Goal: Information Seeking & Learning: Understand process/instructions

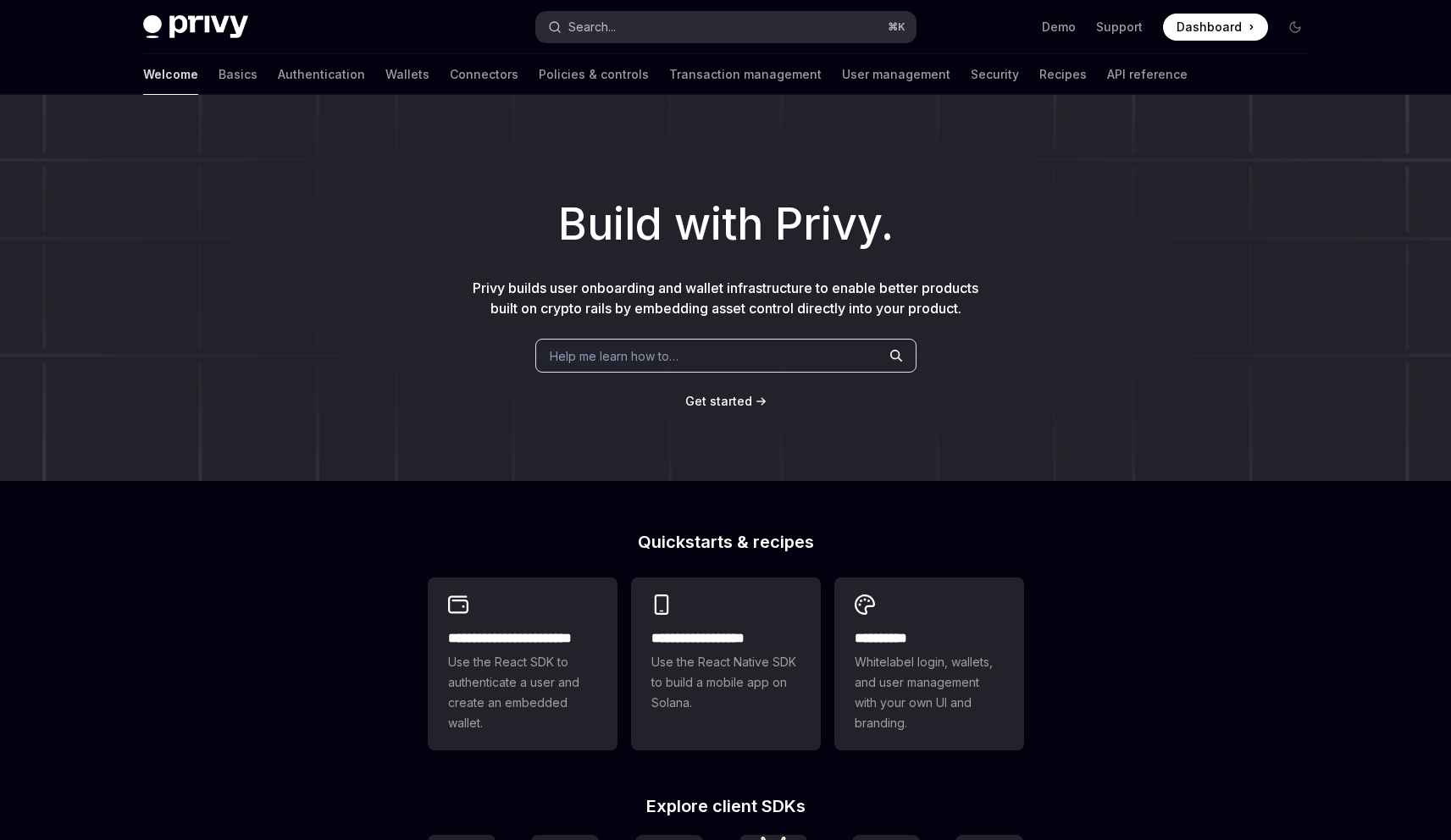
click at [631, 19] on button "Search... ⌘ K" at bounding box center [725, 27] width 379 height 31
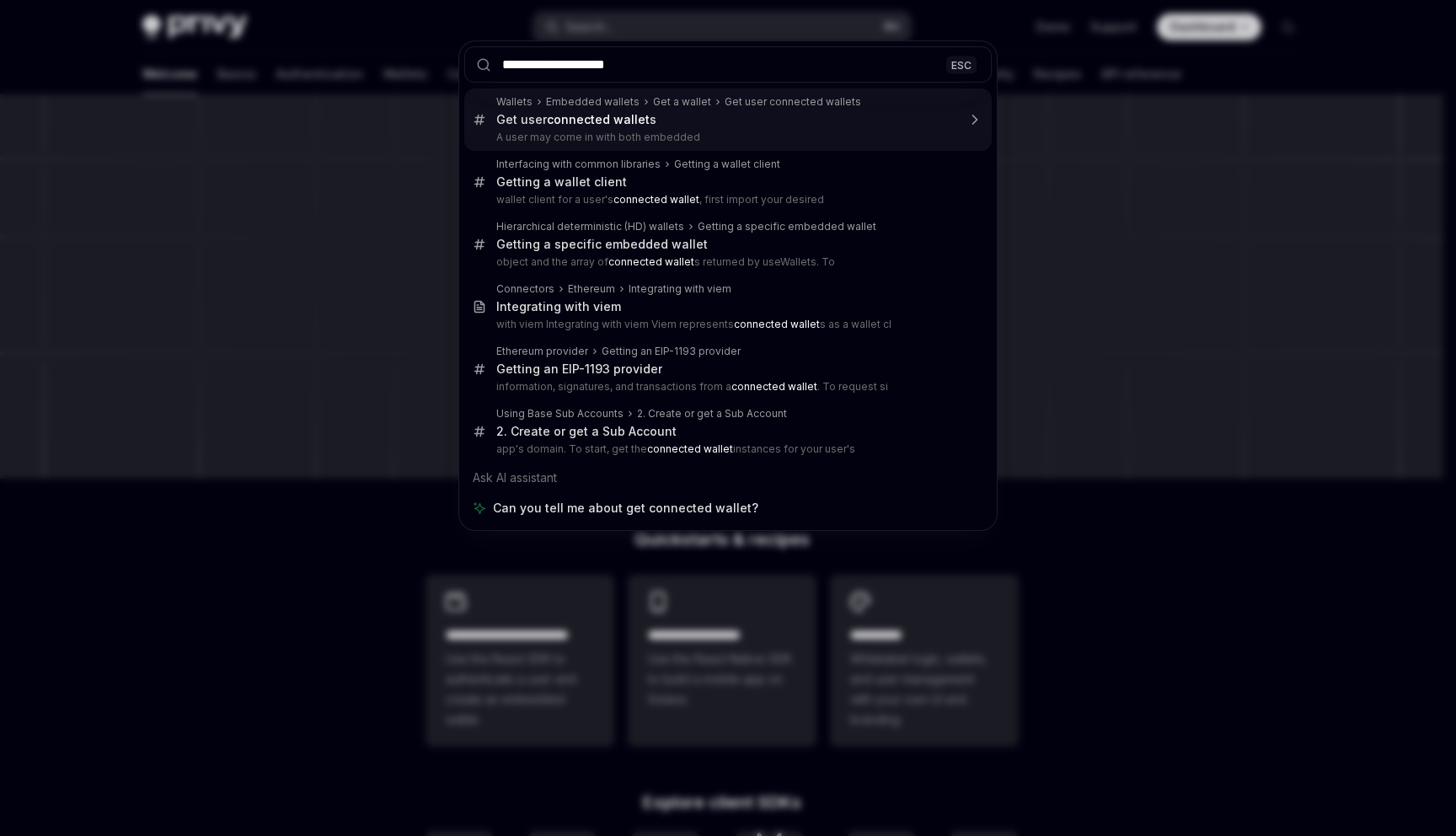
type input "**********"
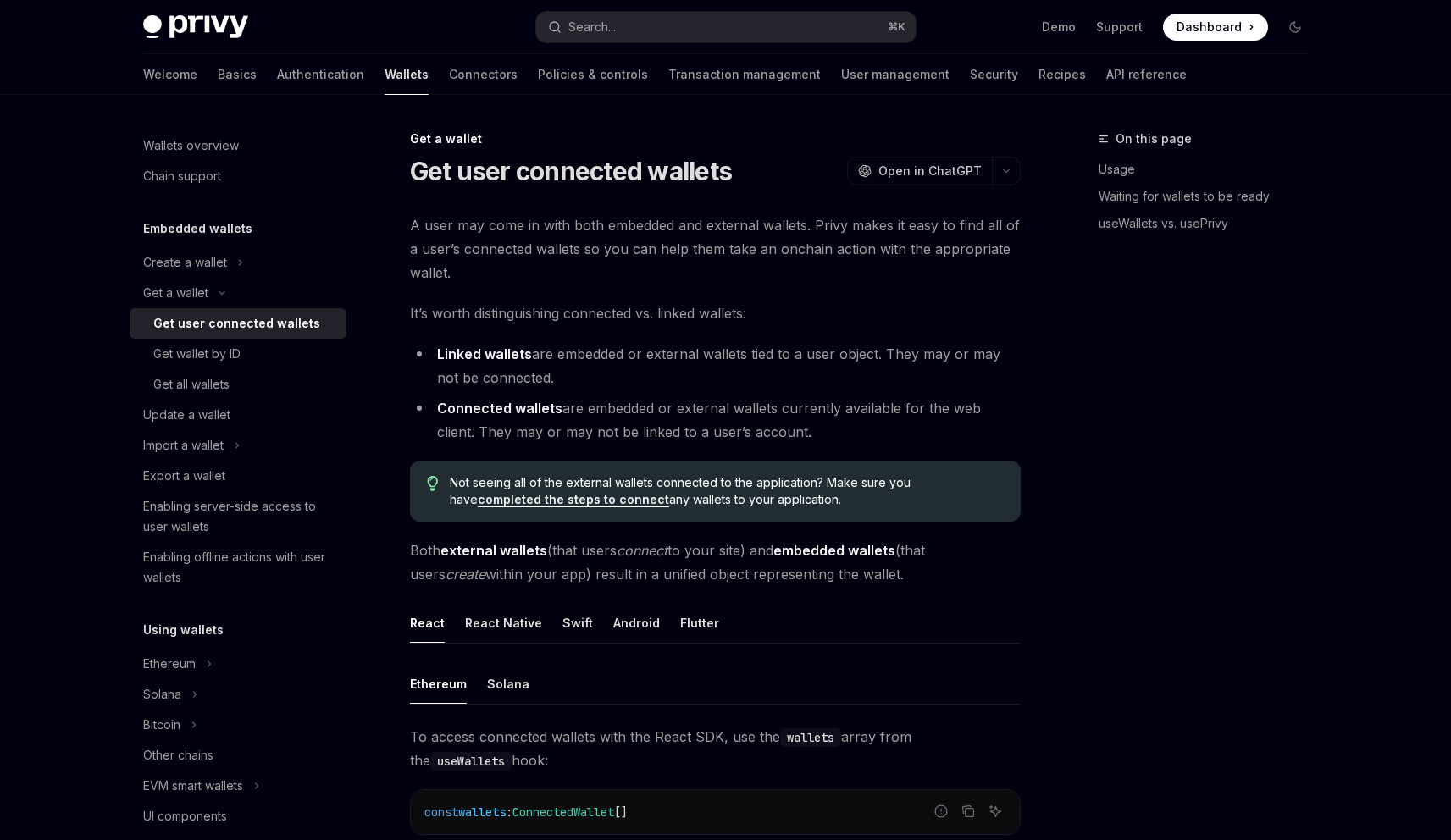
type textarea "*"
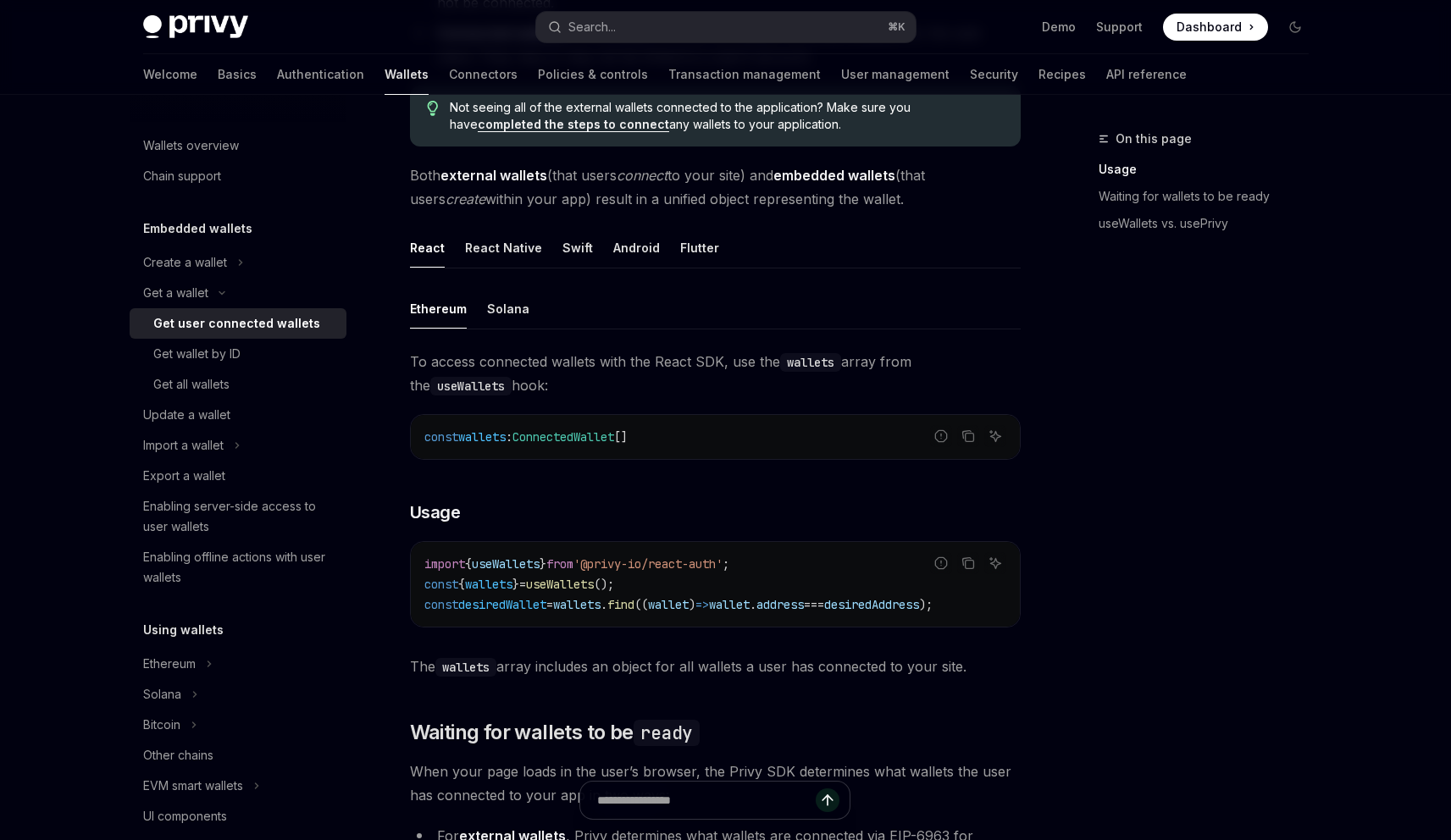
scroll to position [380, 0]
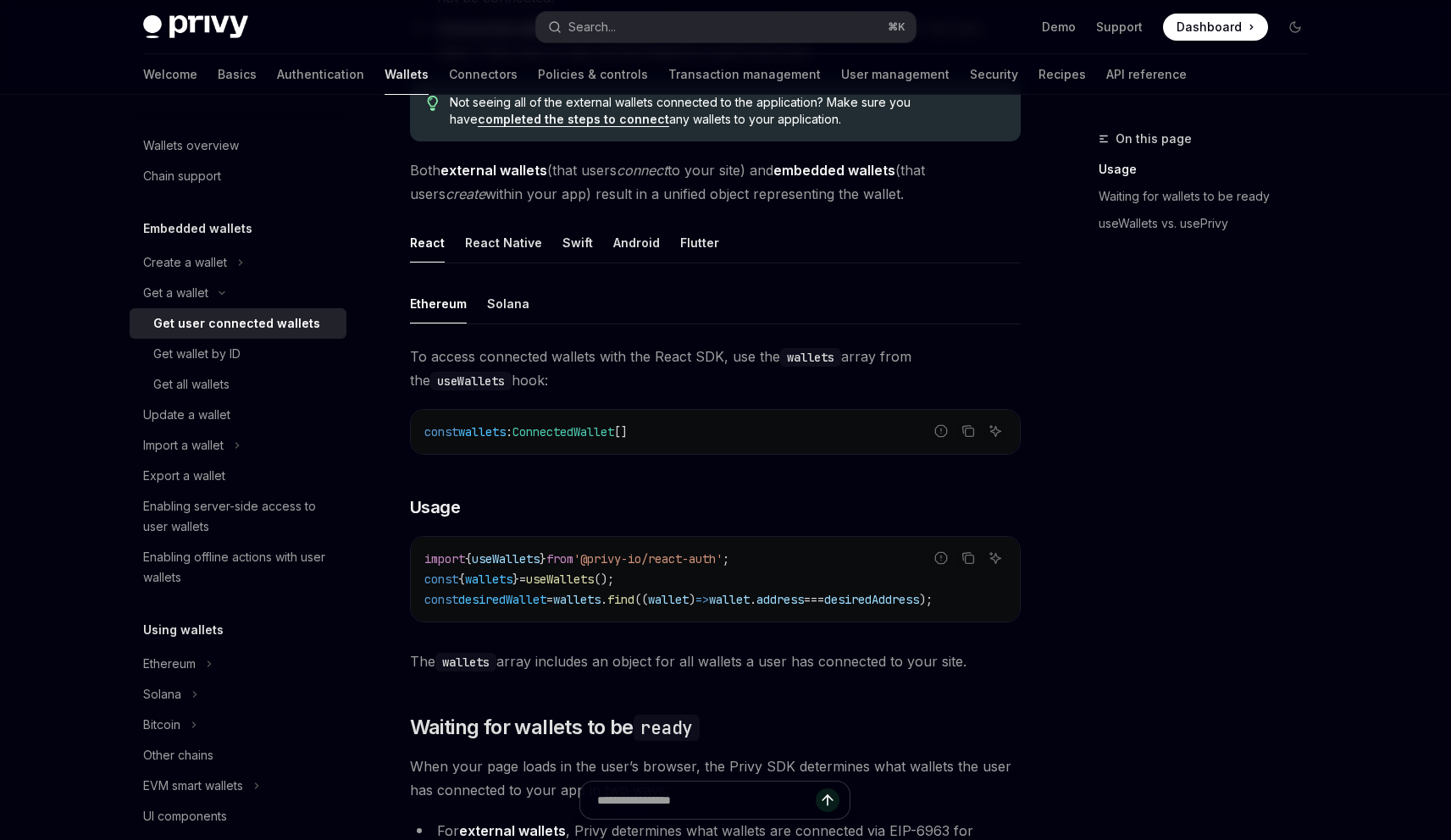
drag, startPoint x: 689, startPoint y: 581, endPoint x: 651, endPoint y: 581, distance: 38.0
click at [673, 581] on code "import { useWallets } from '@privy-io/react-auth' ; const { wallets } = useWall…" at bounding box center [715, 578] width 582 height 61
drag, startPoint x: 693, startPoint y: 573, endPoint x: 408, endPoint y: 580, distance: 285.1
click at [408, 580] on div "Get a wallet Get user connected wallets OpenAI Open in ChatGPT OpenAI Open in C…" at bounding box center [556, 824] width 935 height 2151
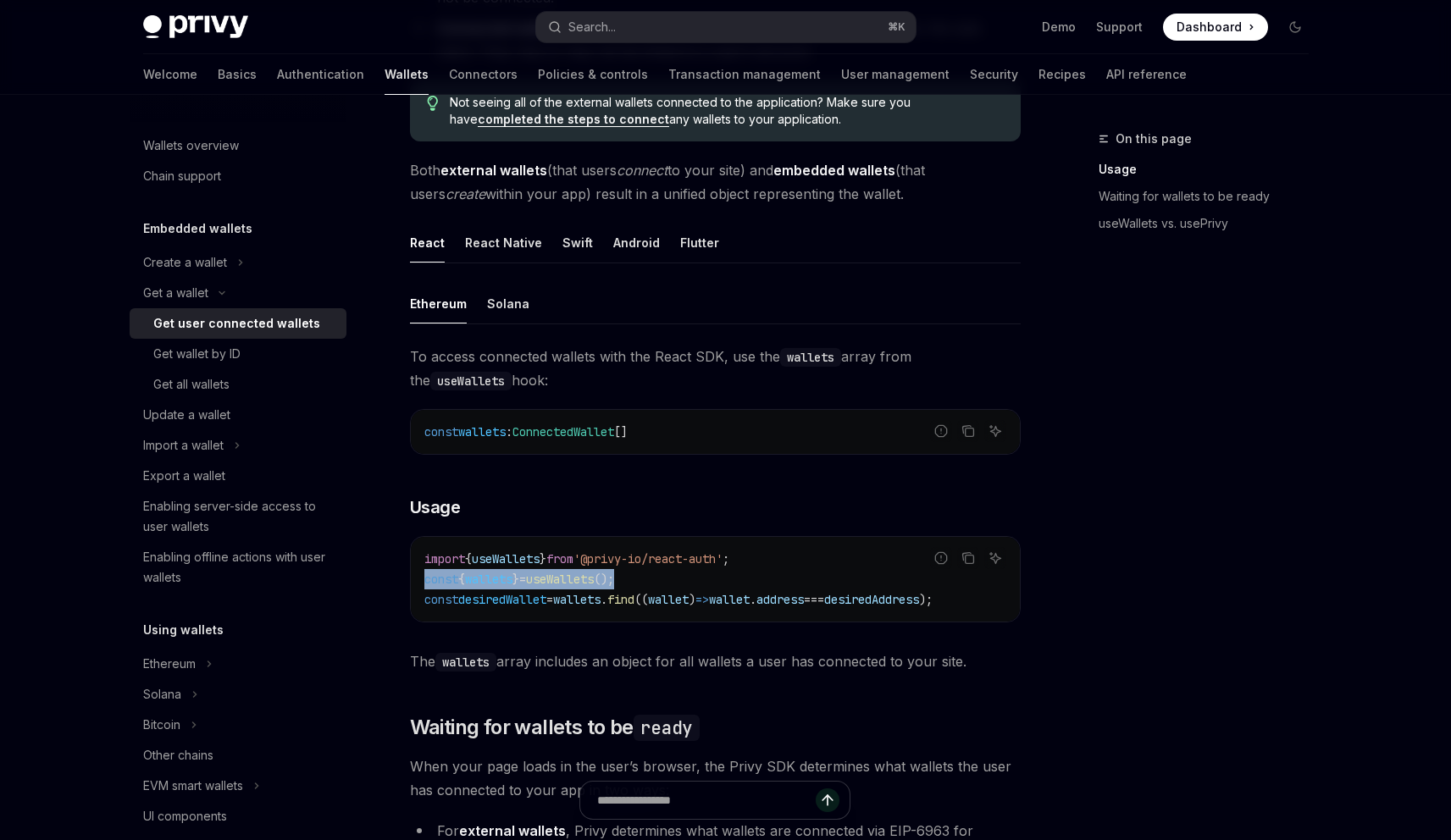
copy span "const { wallets } = useWallets ();"
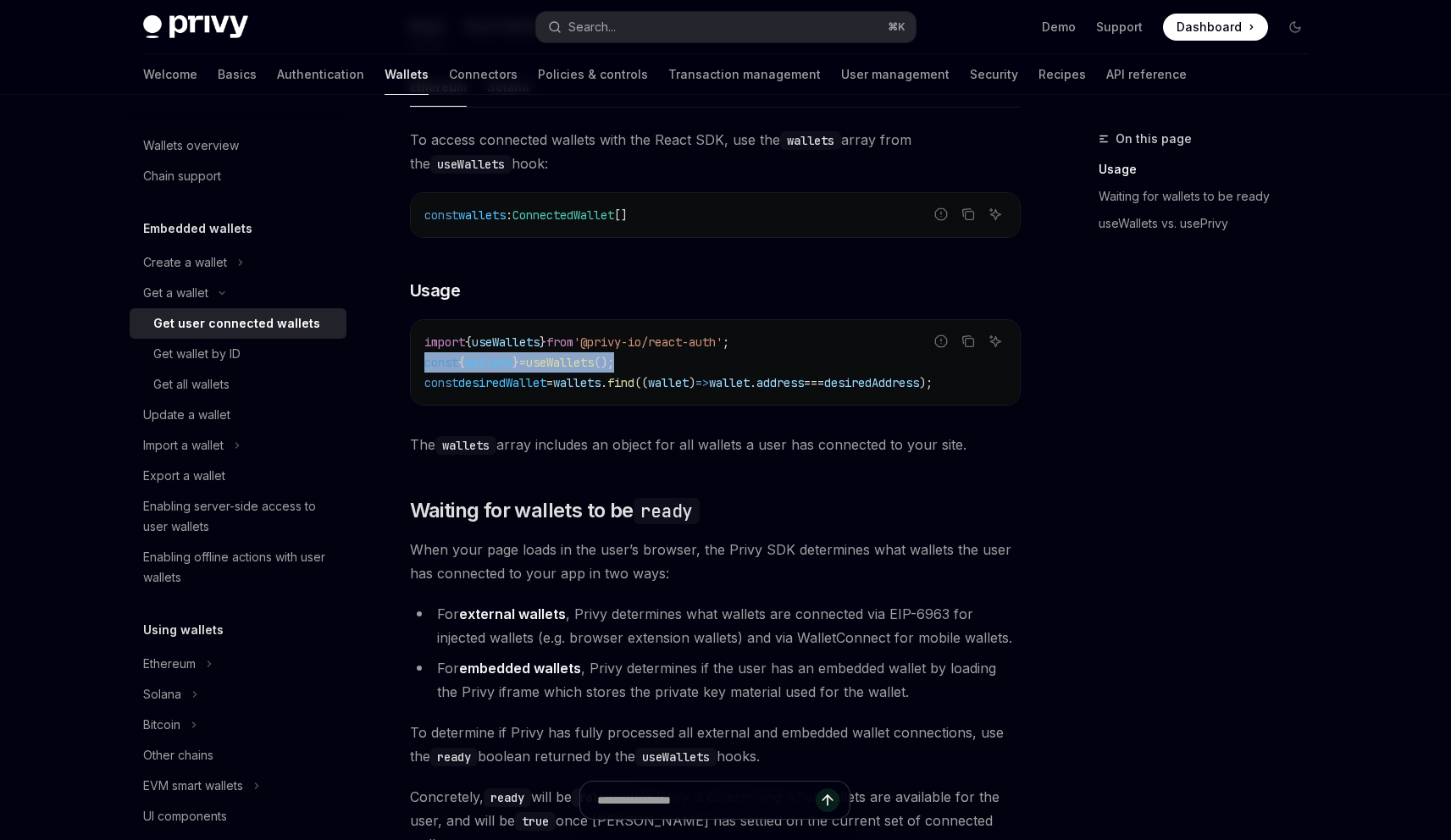
scroll to position [533, 0]
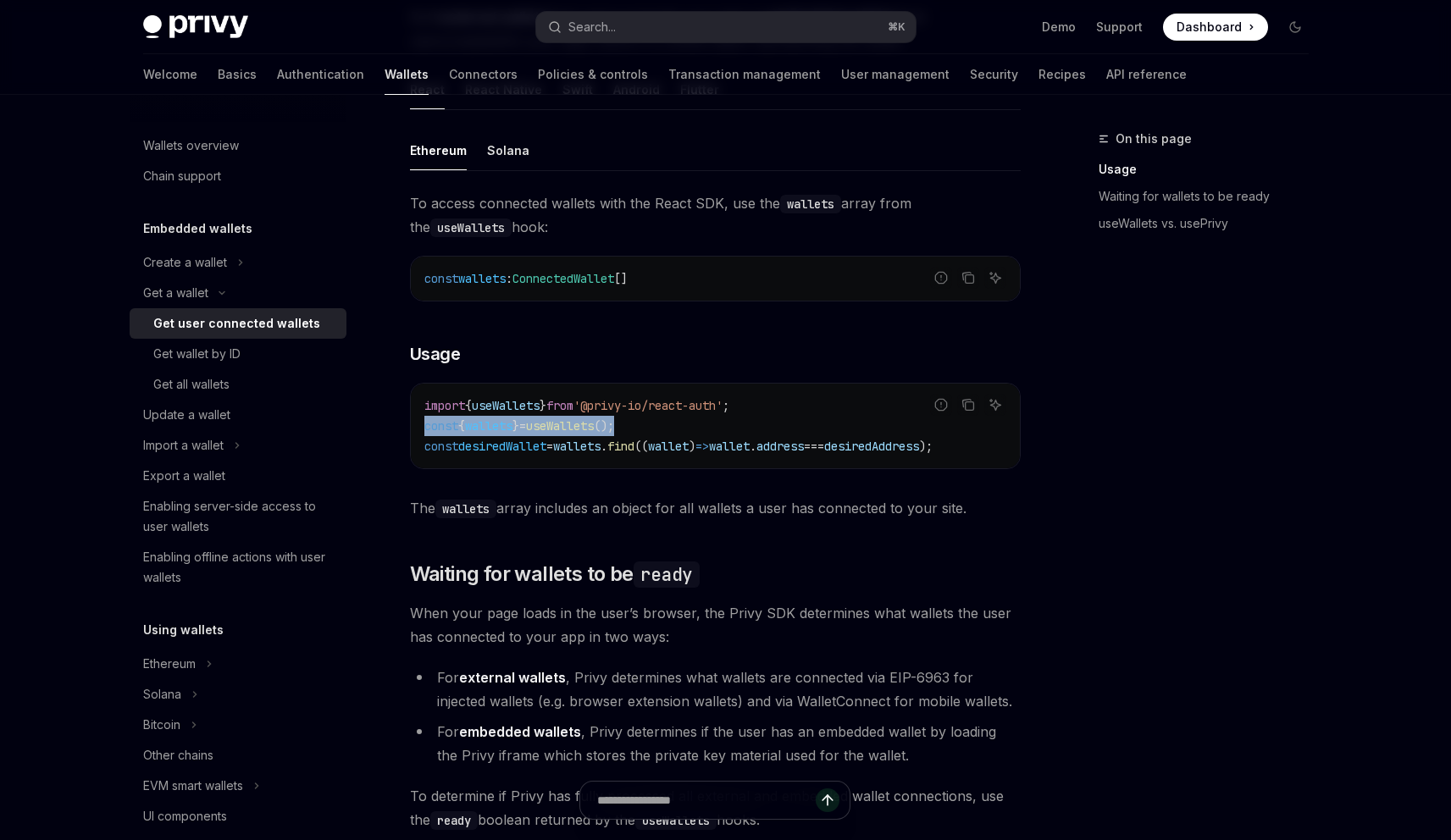
click at [672, 428] on code "import { useWallets } from '@privy-io/react-auth' ; const { wallets } = useWall…" at bounding box center [715, 425] width 582 height 61
drag, startPoint x: 672, startPoint y: 428, endPoint x: 413, endPoint y: 408, distance: 259.8
click at [413, 408] on div "import { useWallets } from '@privy-io/react-auth' ; const { wallets } = useWall…" at bounding box center [715, 426] width 609 height 85
drag, startPoint x: 711, startPoint y: 424, endPoint x: 420, endPoint y: 404, distance: 291.7
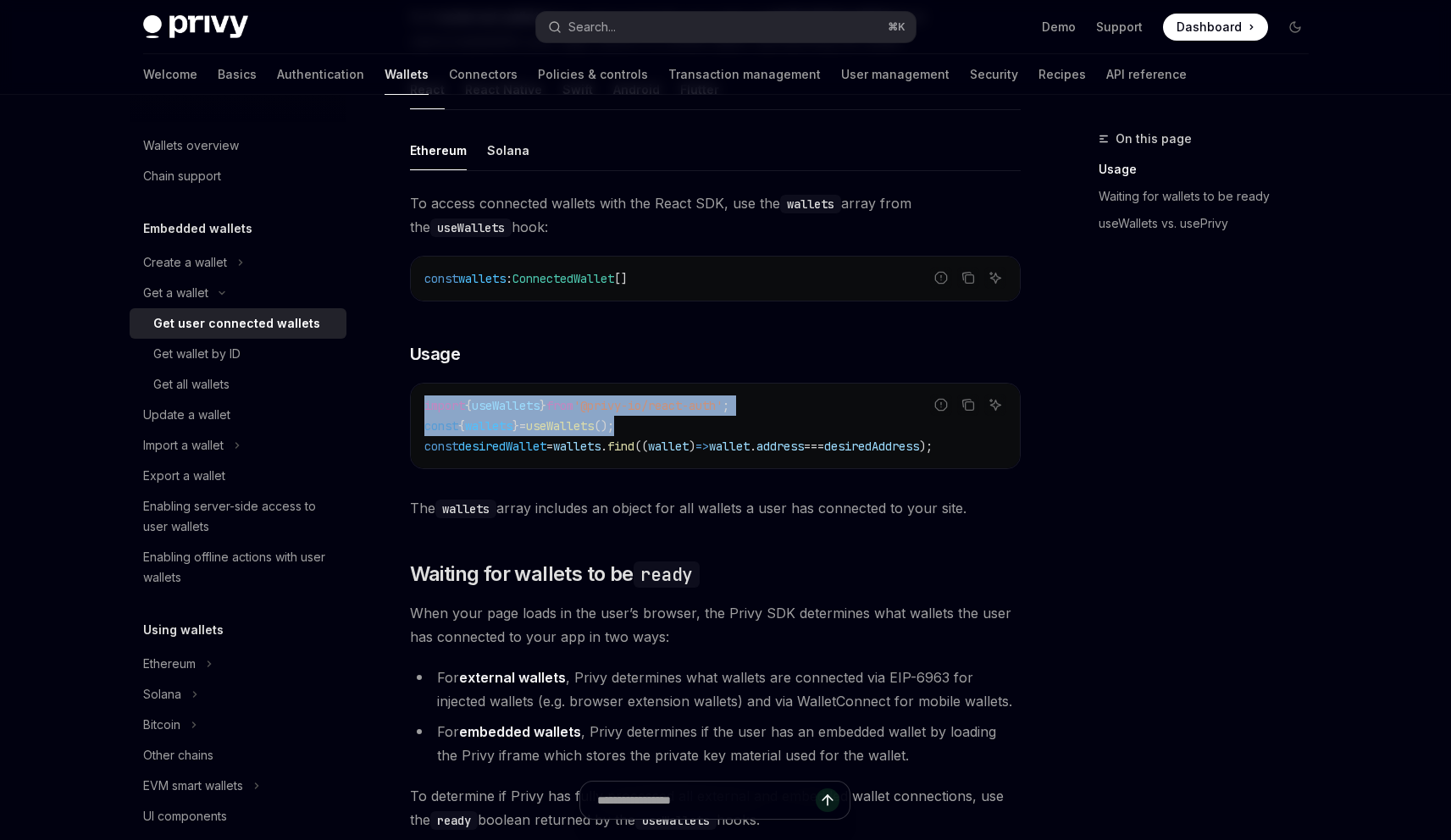
click at [420, 404] on div "import { useWallets } from '@privy-io/react-auth' ; const { wallets } = useWall…" at bounding box center [715, 426] width 609 height 85
copy code "import { useWallets } from '@privy-io/react-auth' ; const { wallets } = useWall…"
click at [572, 444] on span "wallets" at bounding box center [577, 446] width 47 height 15
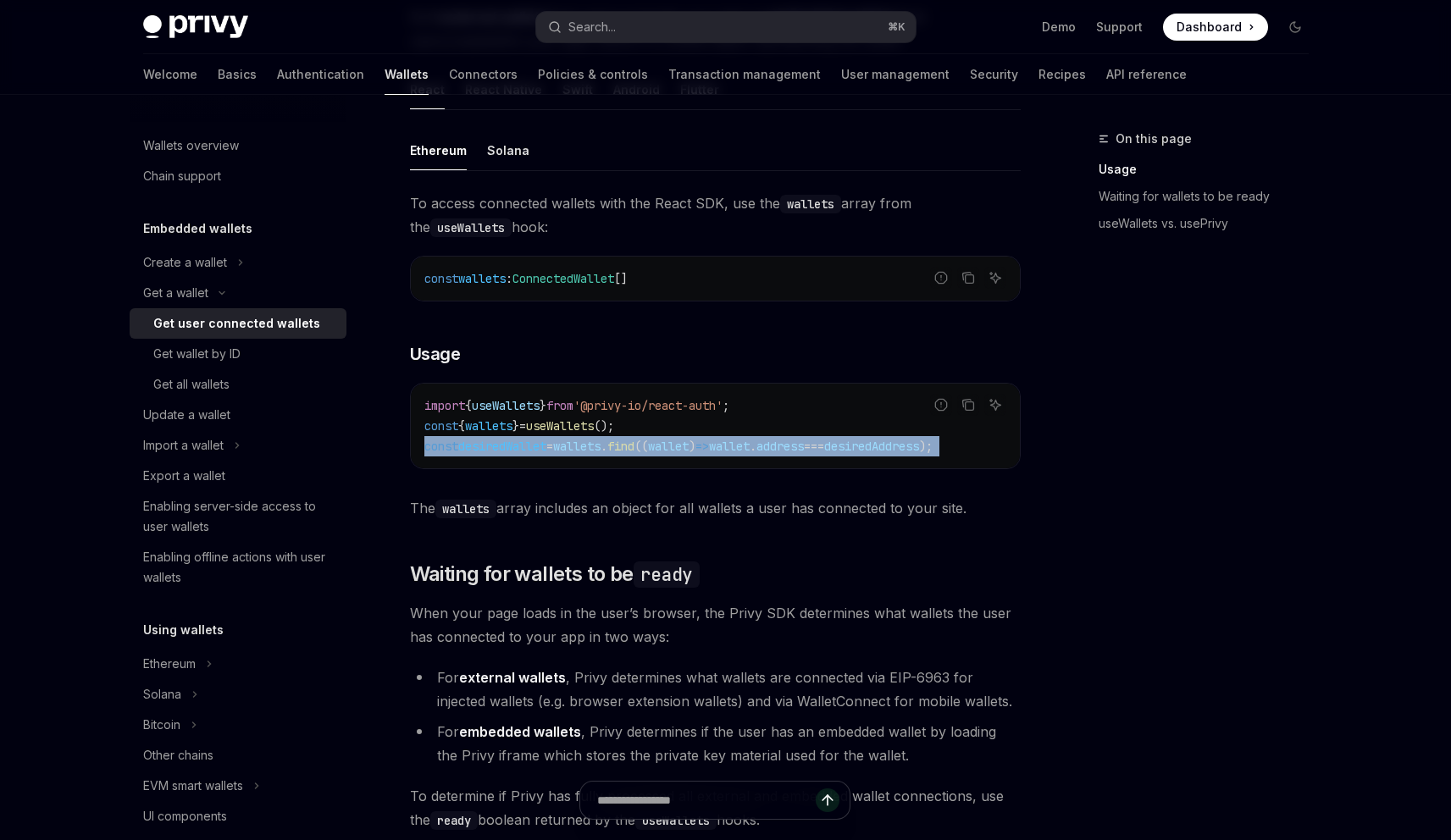
click at [572, 444] on span "wallets" at bounding box center [577, 446] width 47 height 15
copy code "const desiredWallet = wallets . find (( wallet ) => wallet . address === desire…"
